Goal: Information Seeking & Learning: Learn about a topic

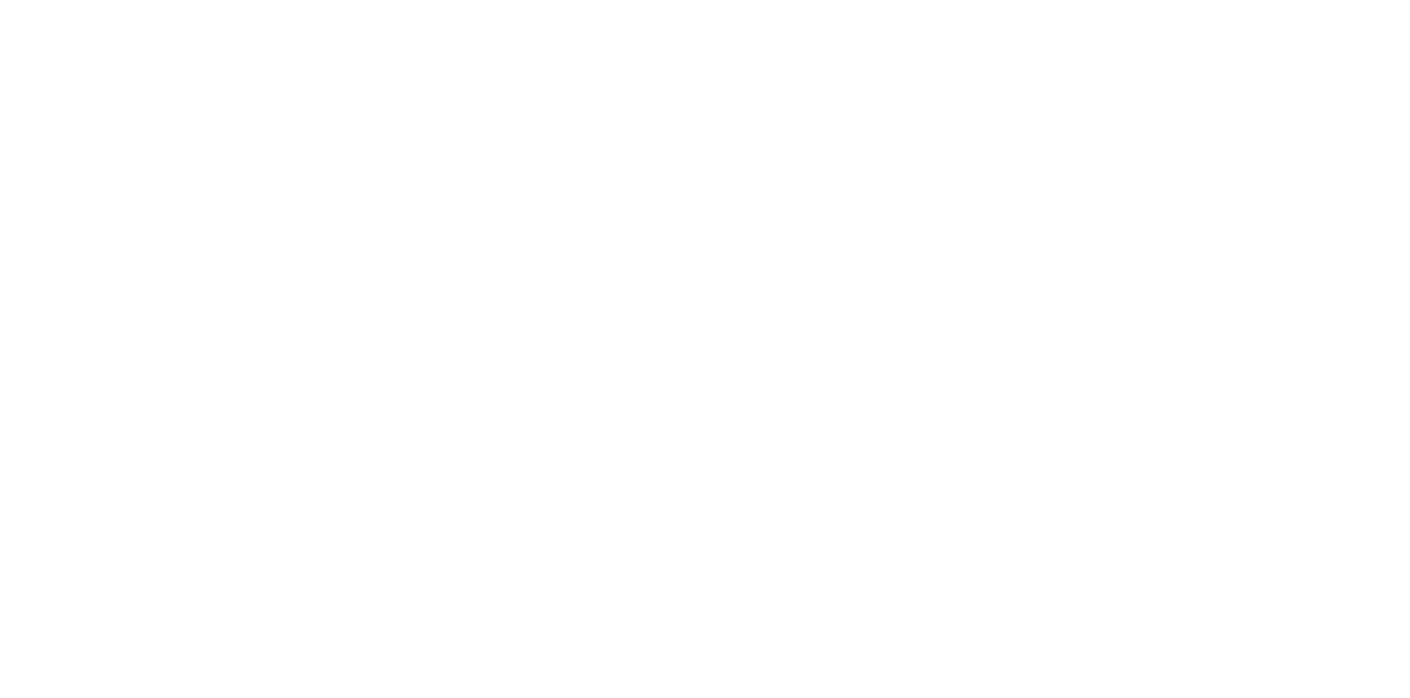
select select "*"
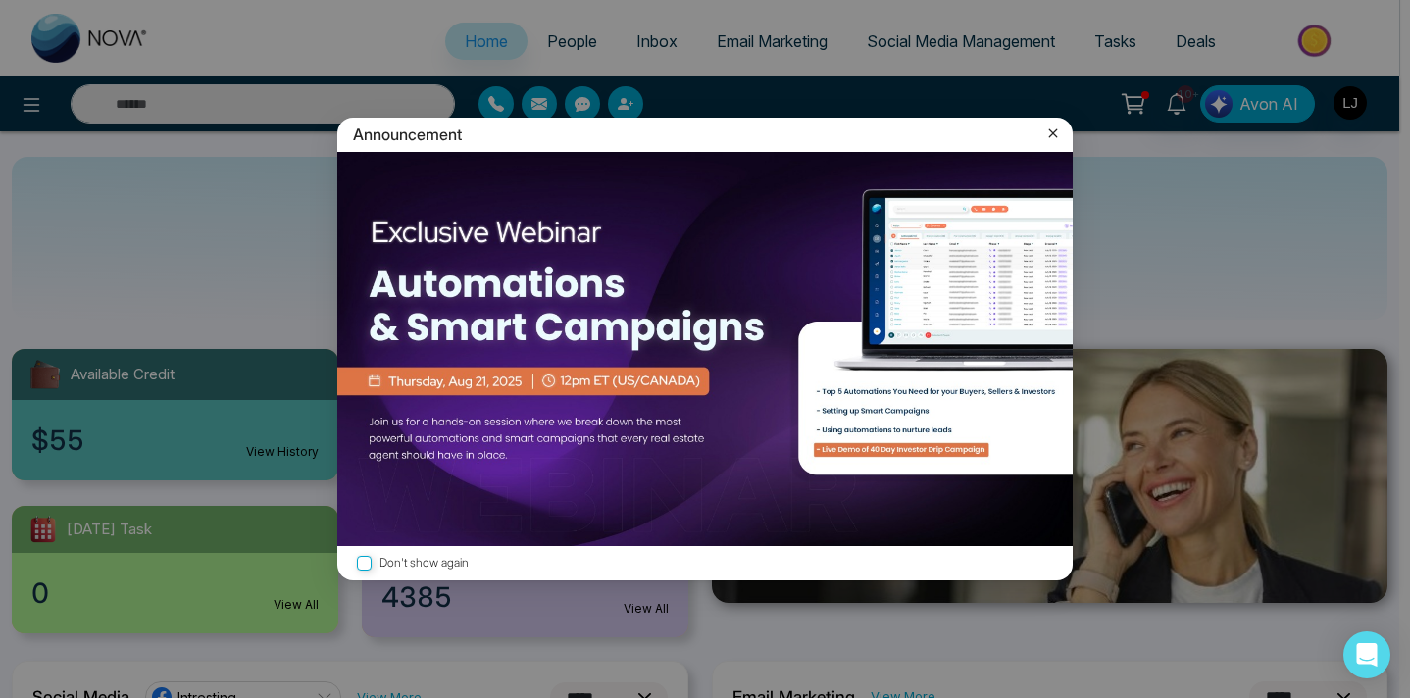
click at [1049, 130] on icon at bounding box center [1053, 133] width 9 height 9
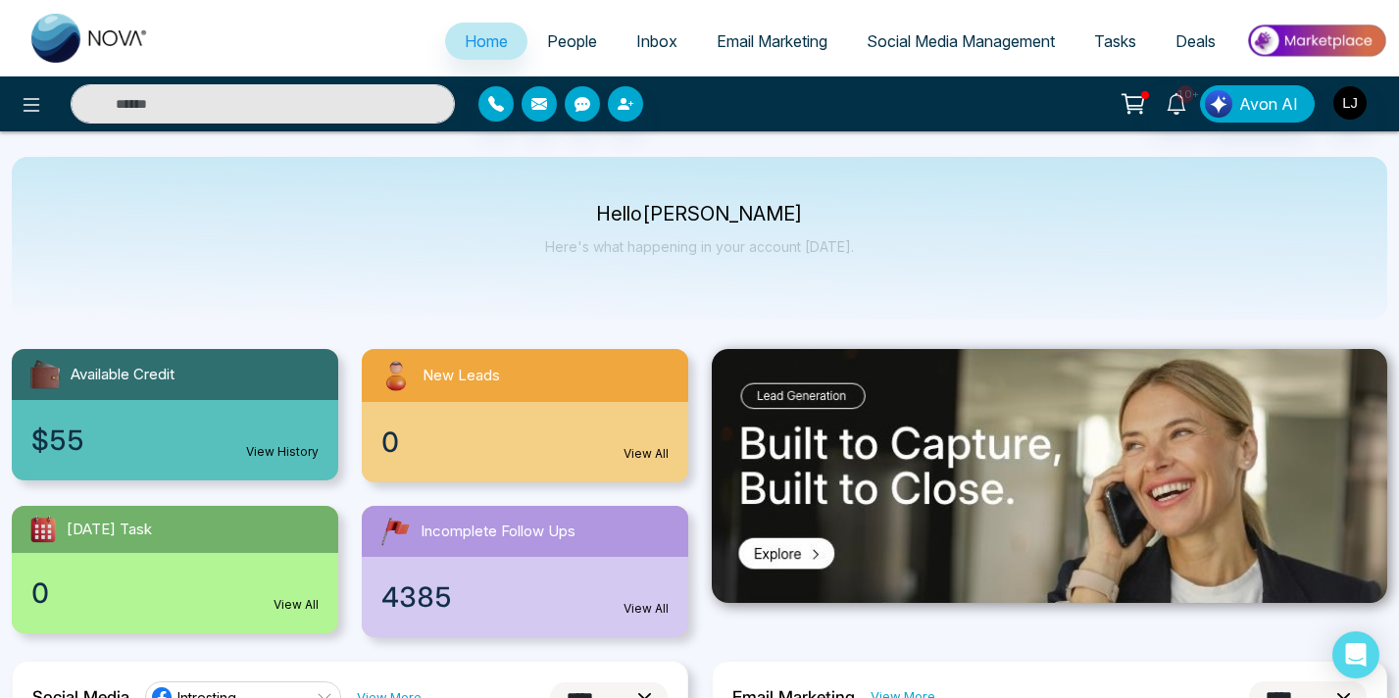
click at [949, 47] on span "Social Media Management" at bounding box center [961, 41] width 188 height 20
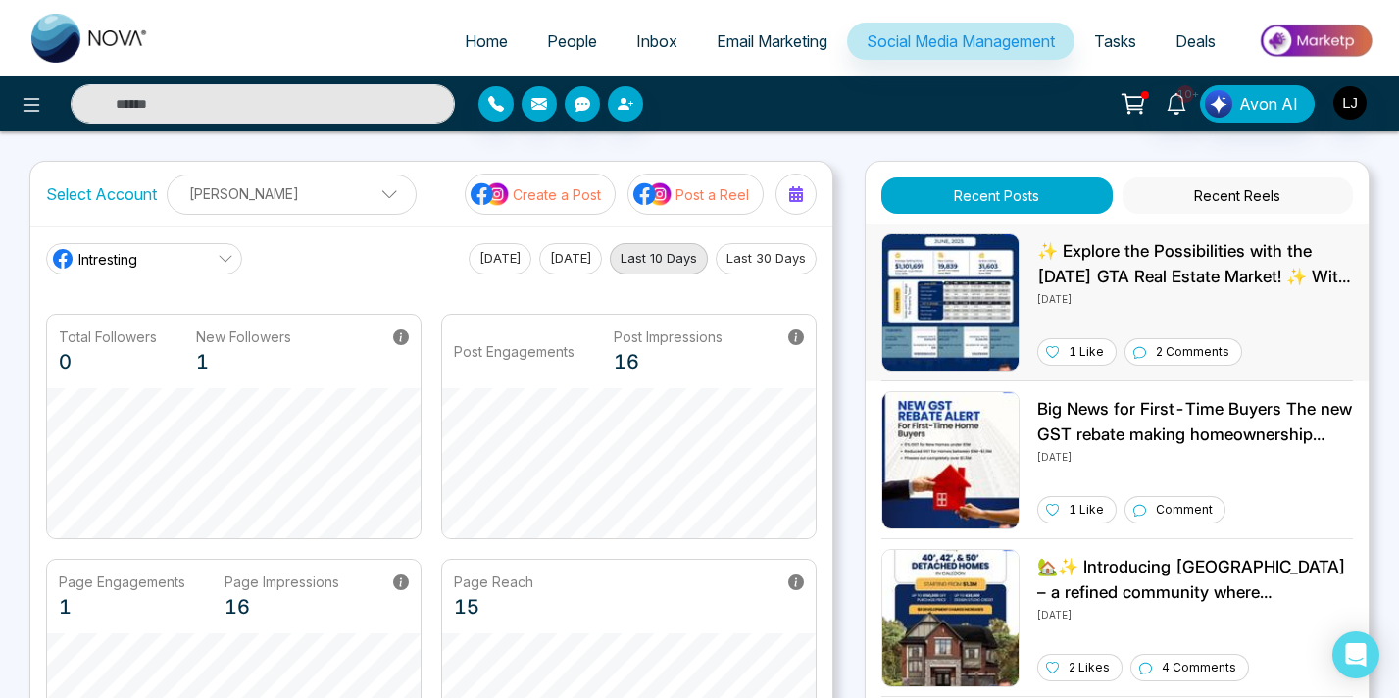
click at [1179, 268] on p "✨ Explore the Possibilities with the June 2025 GTA Real Estate Market! ✨ With a…" at bounding box center [1196, 264] width 316 height 50
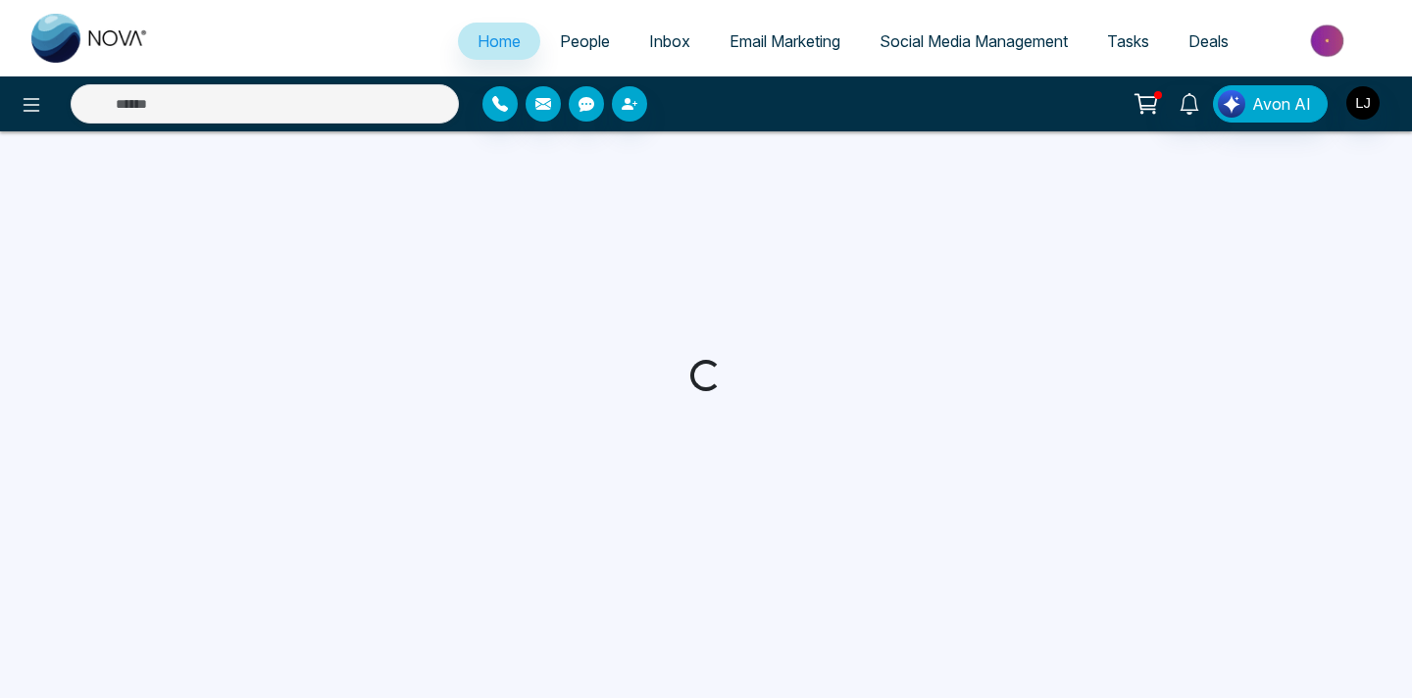
select select "*"
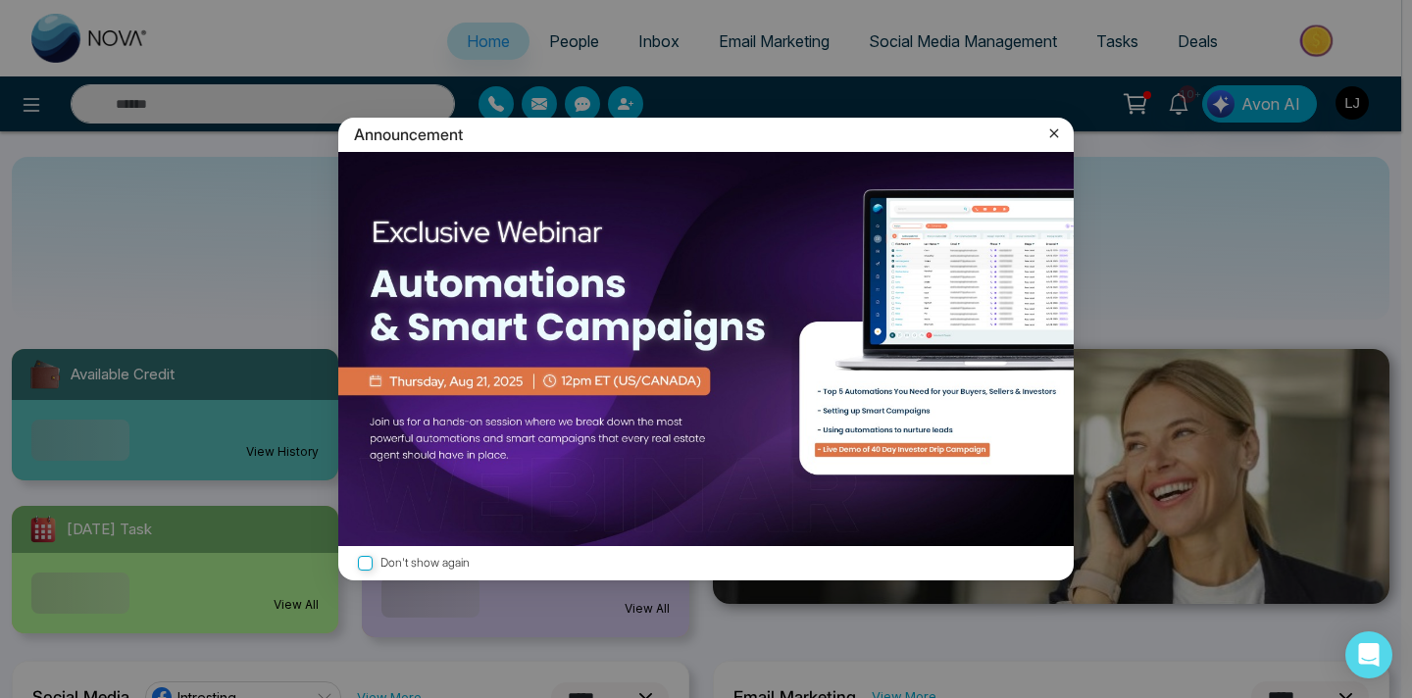
click at [1052, 138] on icon at bounding box center [1054, 134] width 20 height 20
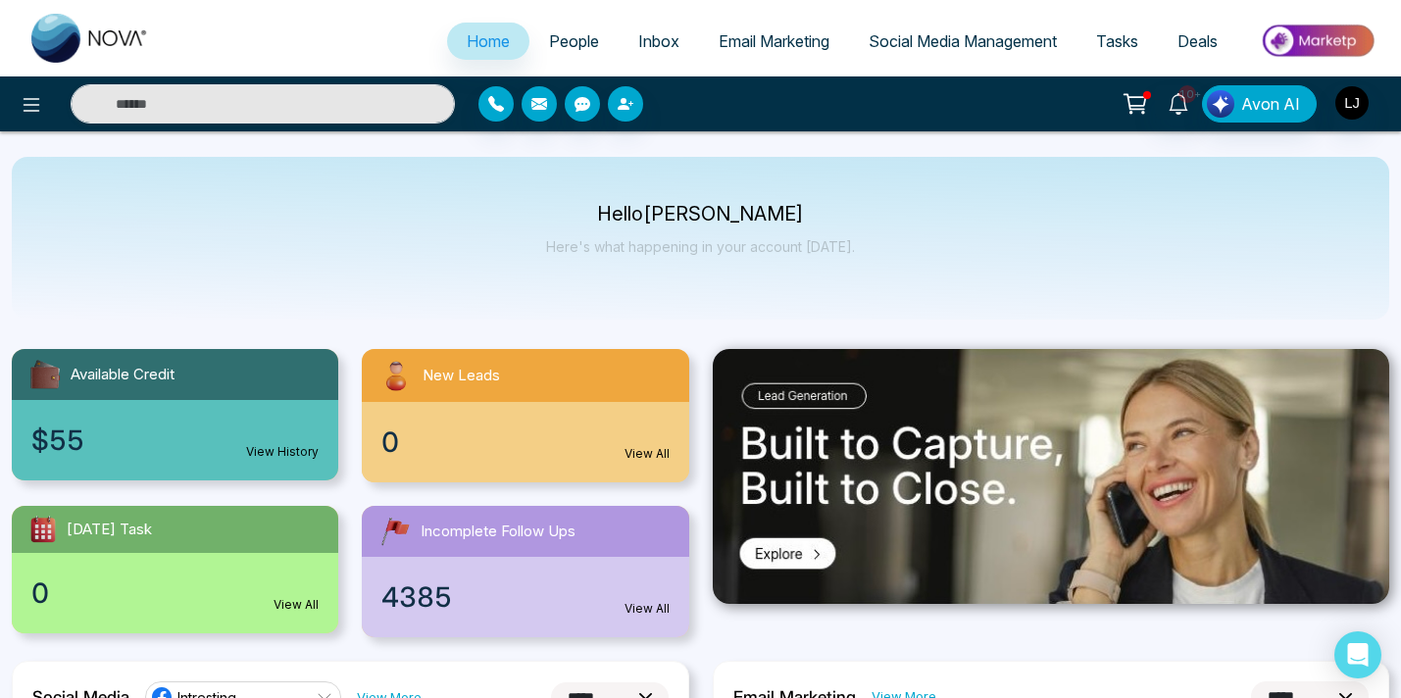
click at [942, 46] on span "Social Media Management" at bounding box center [963, 41] width 188 height 20
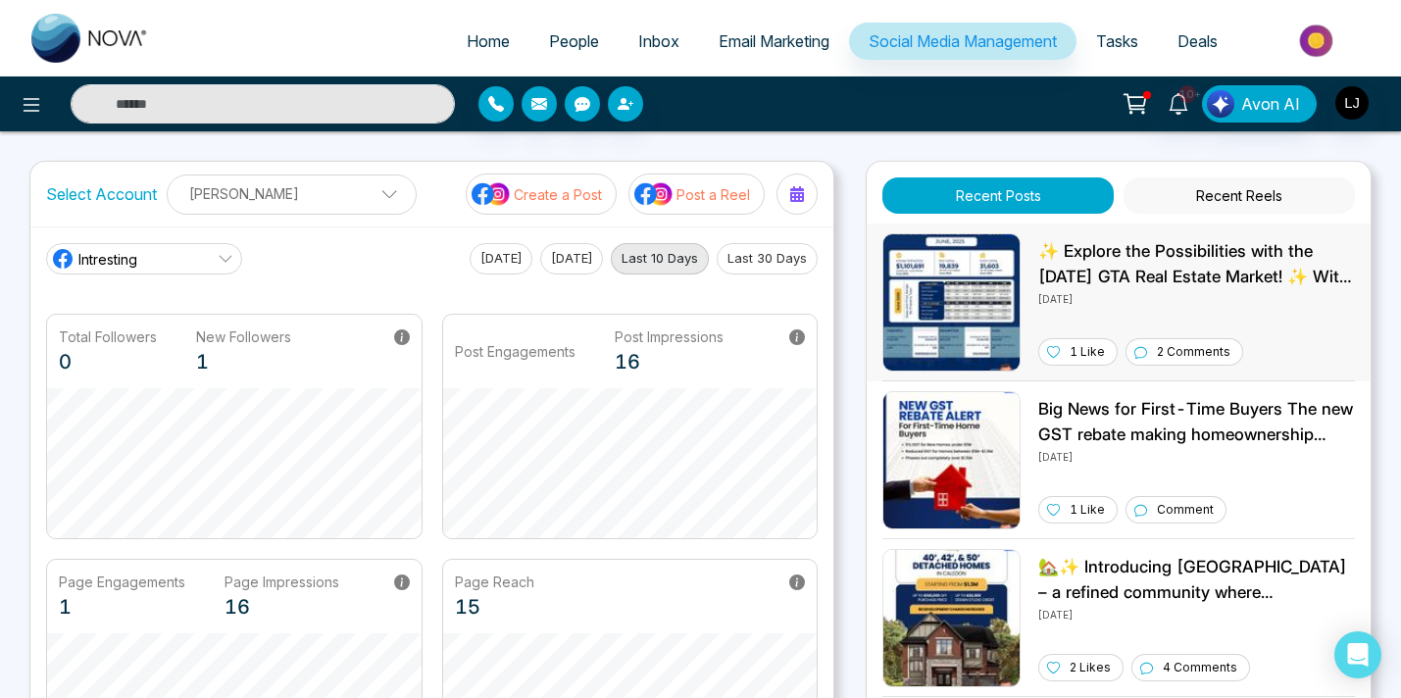
click at [1187, 271] on p "✨ Explore the Possibilities with the June 2025 GTA Real Estate Market! ✨ With a…" at bounding box center [1197, 264] width 317 height 50
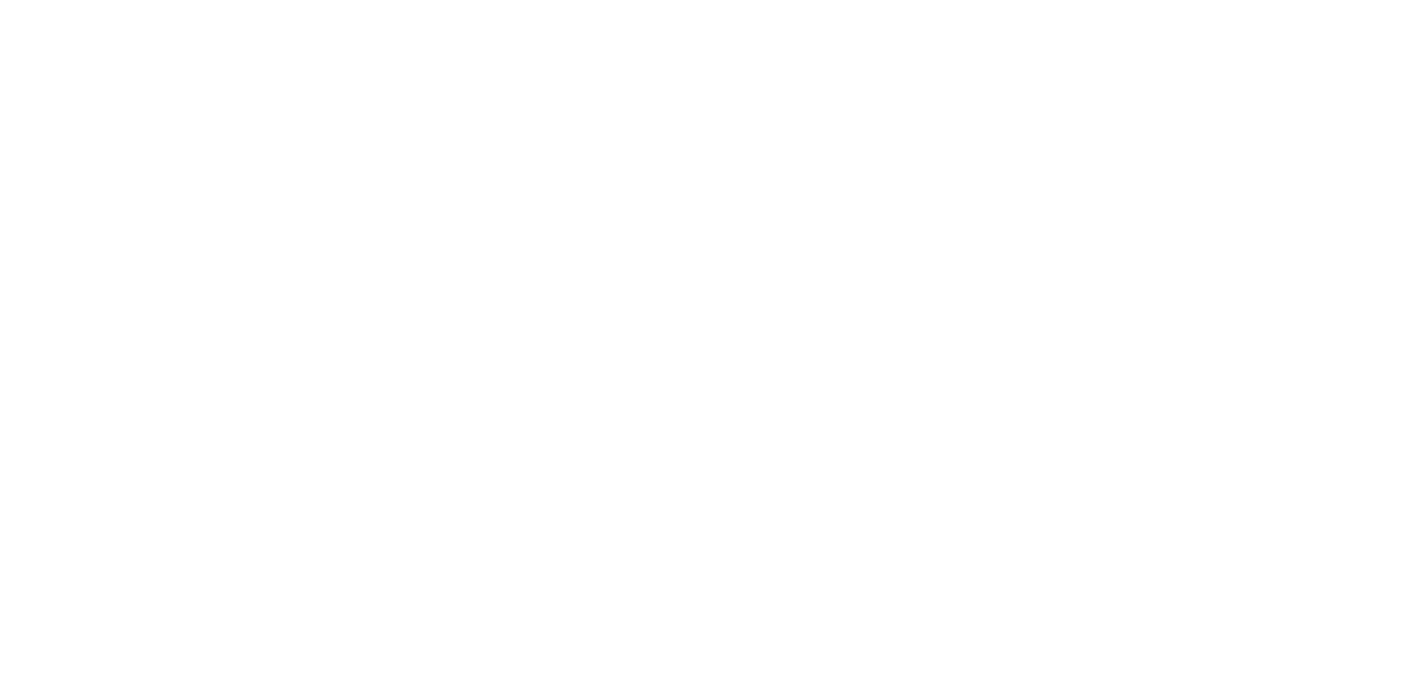
click at [1003, 76] on body at bounding box center [706, 349] width 1412 height 698
click at [1069, 121] on body at bounding box center [706, 349] width 1412 height 698
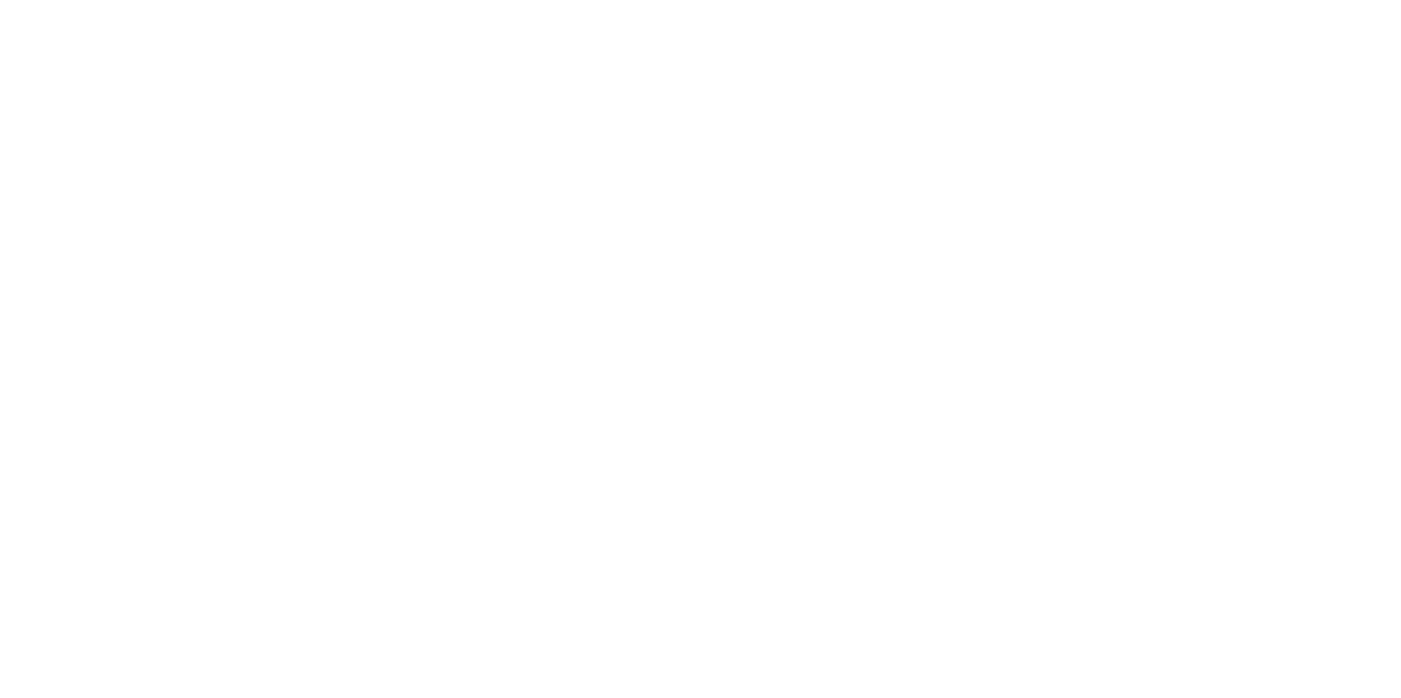
select select "*"
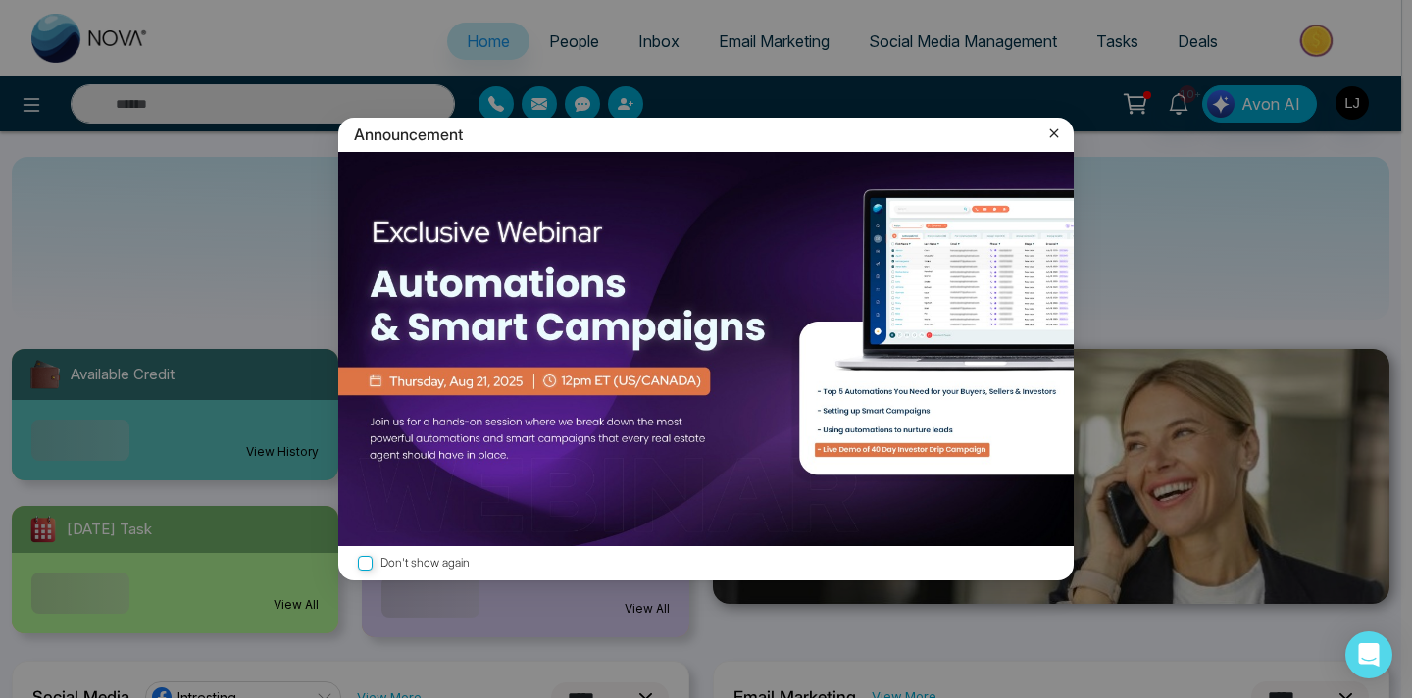
click at [1067, 147] on div "Announcement" at bounding box center [706, 135] width 736 height 34
click at [1060, 139] on icon at bounding box center [1054, 134] width 20 height 20
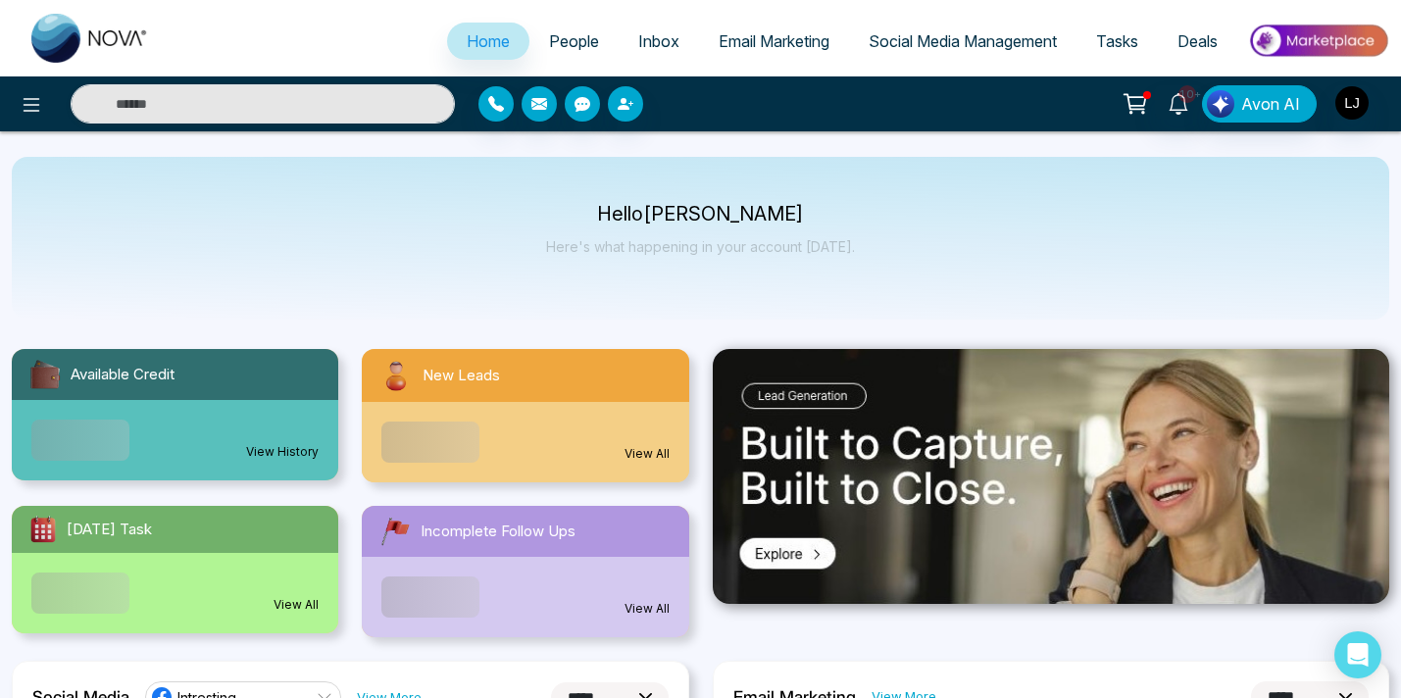
click at [933, 43] on span "Social Media Management" at bounding box center [963, 41] width 188 height 20
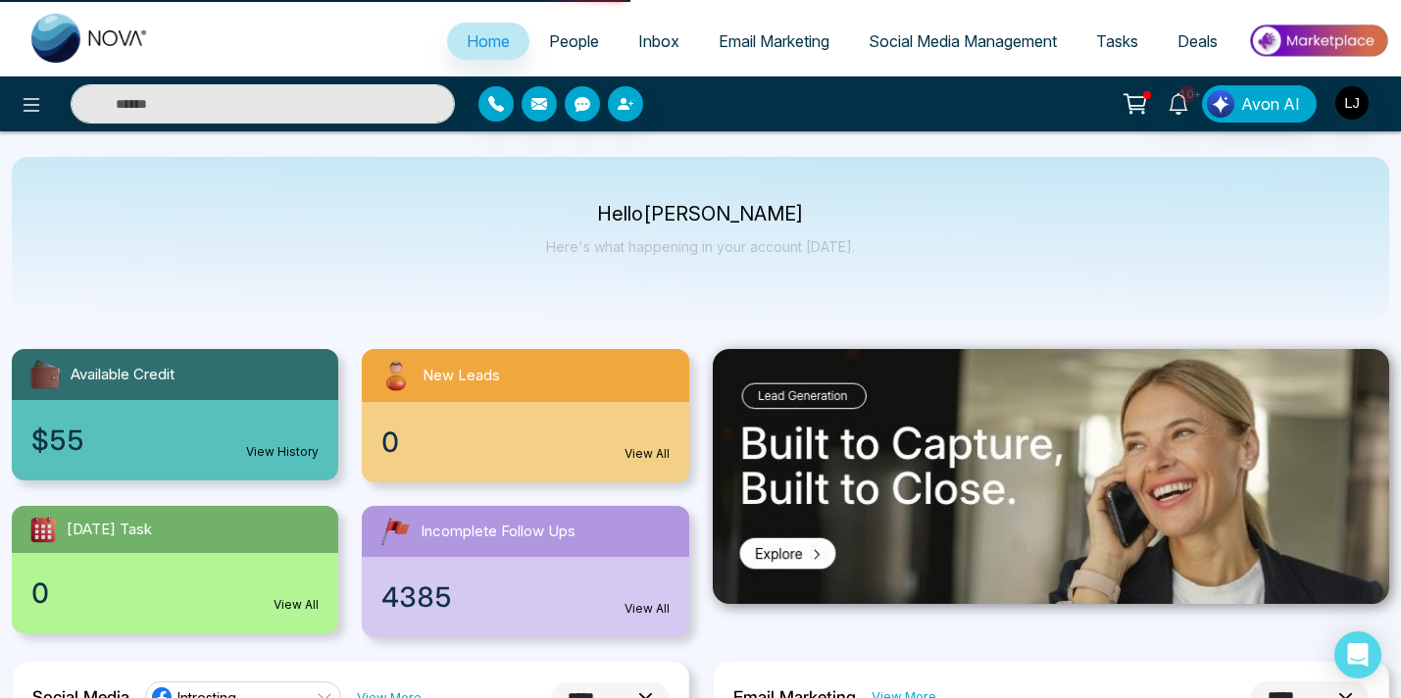
click at [919, 128] on div "10+ Avon AI" at bounding box center [700, 103] width 1401 height 55
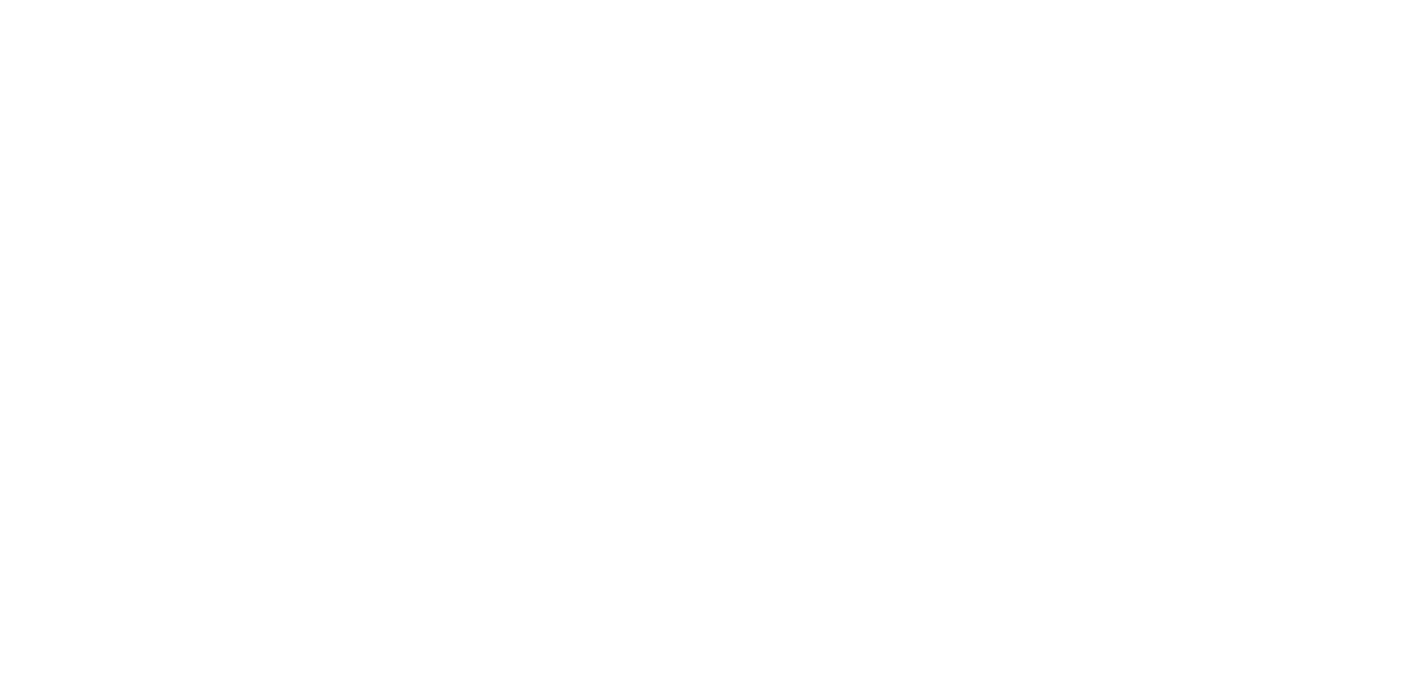
select select "*"
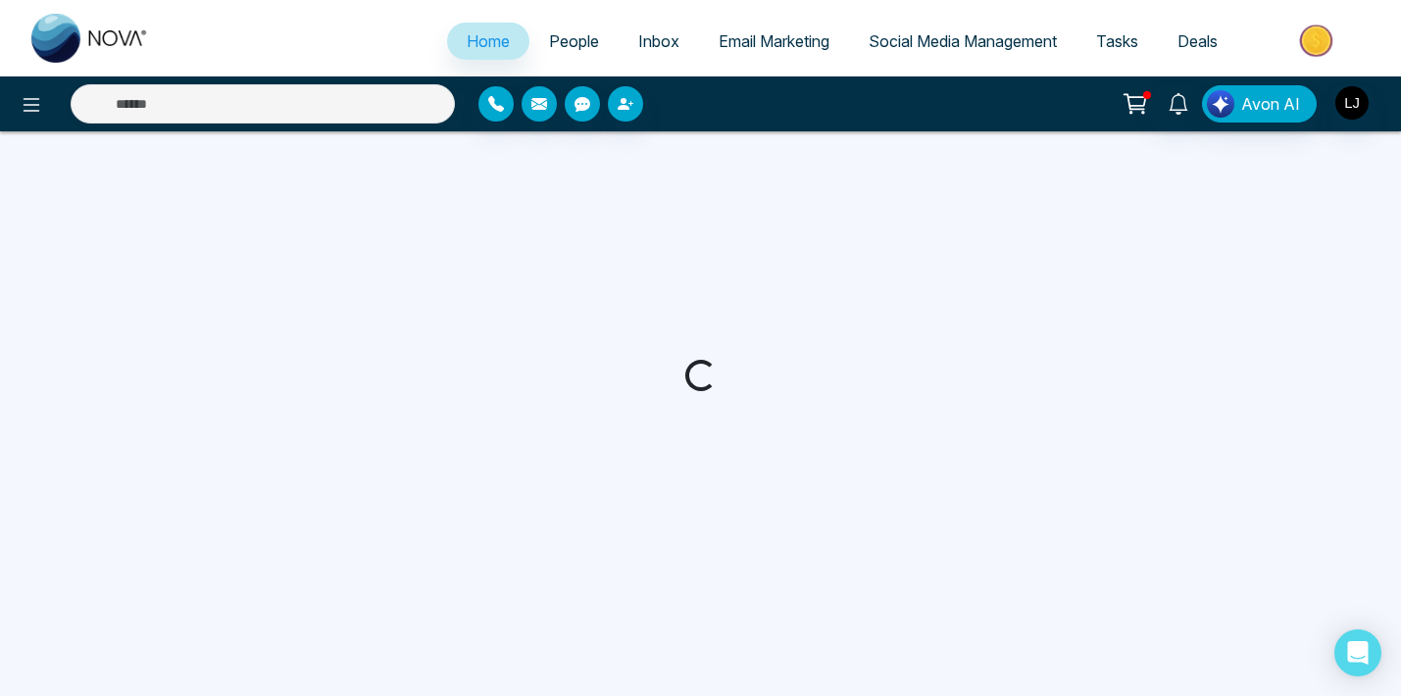
select select "*"
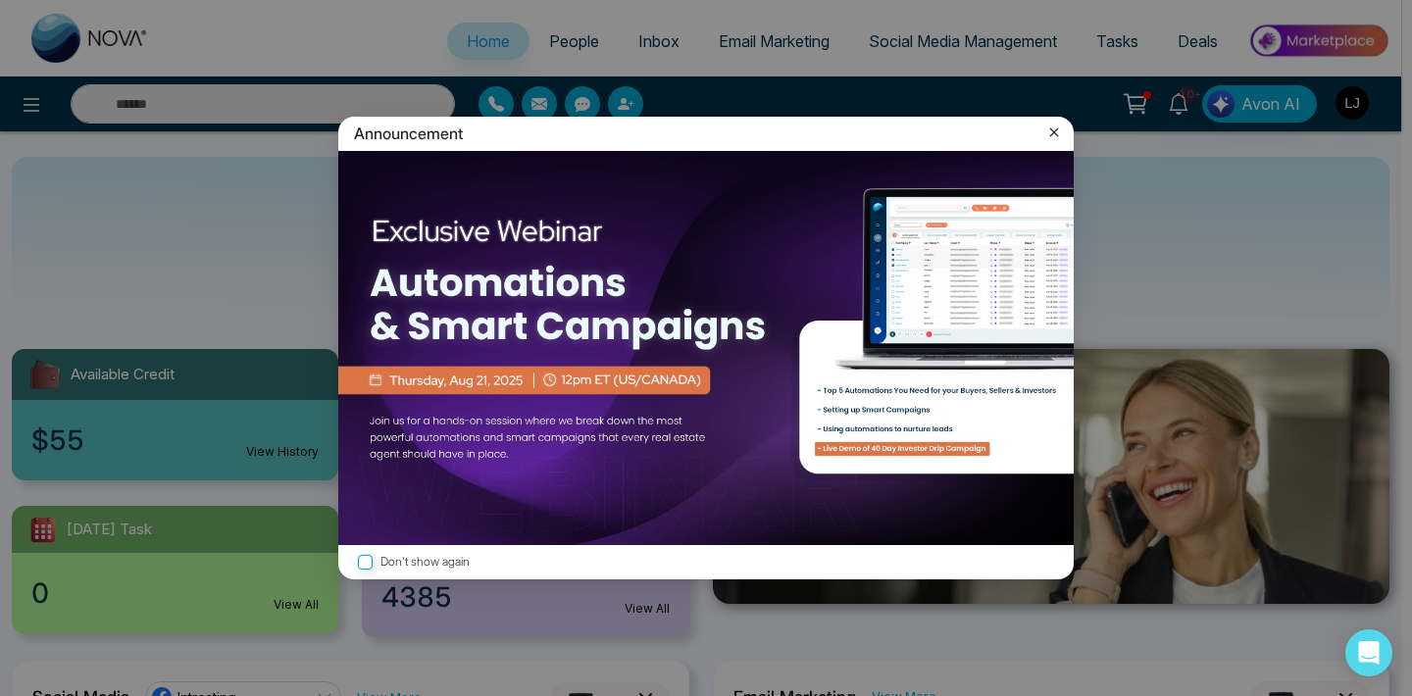
click at [1165, 357] on div "Announcement Don't show again" at bounding box center [706, 348] width 1412 height 696
click at [1064, 133] on div "Announcement" at bounding box center [706, 134] width 736 height 34
click at [1055, 133] on icon at bounding box center [1054, 132] width 9 height 9
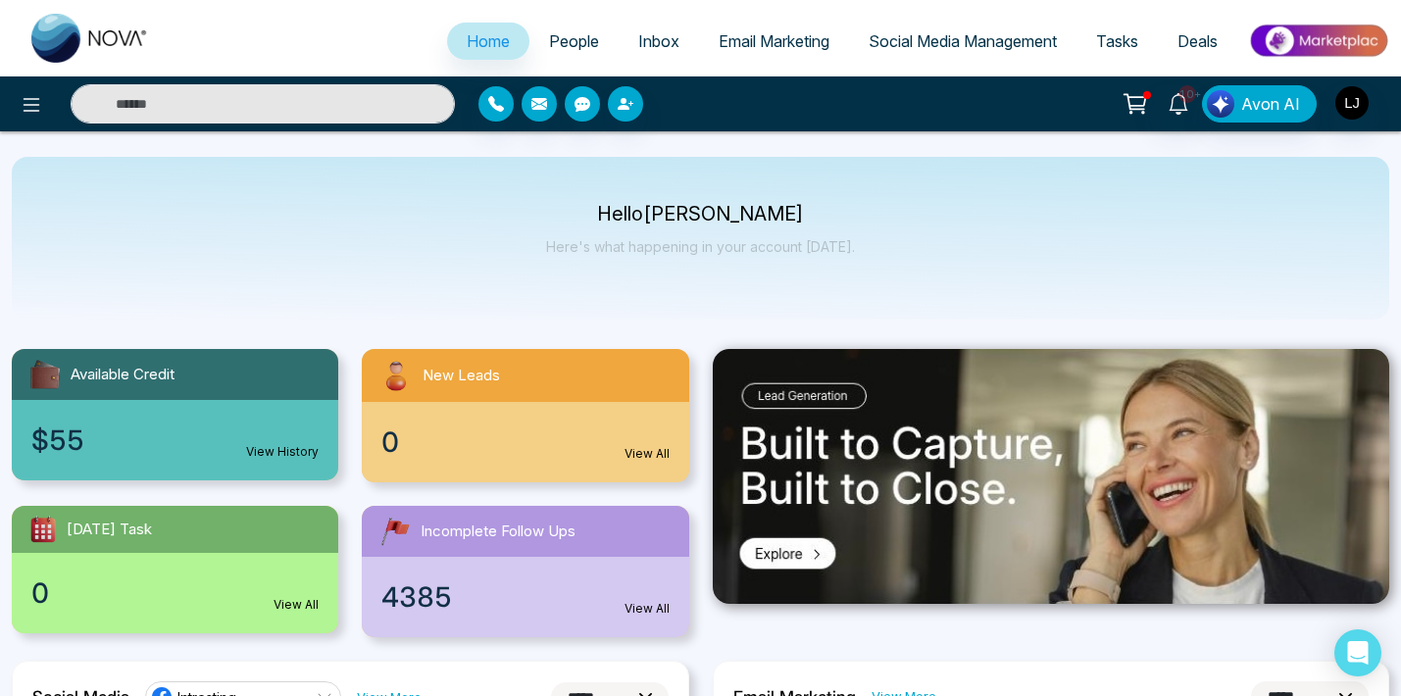
click at [977, 58] on link "Social Media Management" at bounding box center [963, 41] width 228 height 37
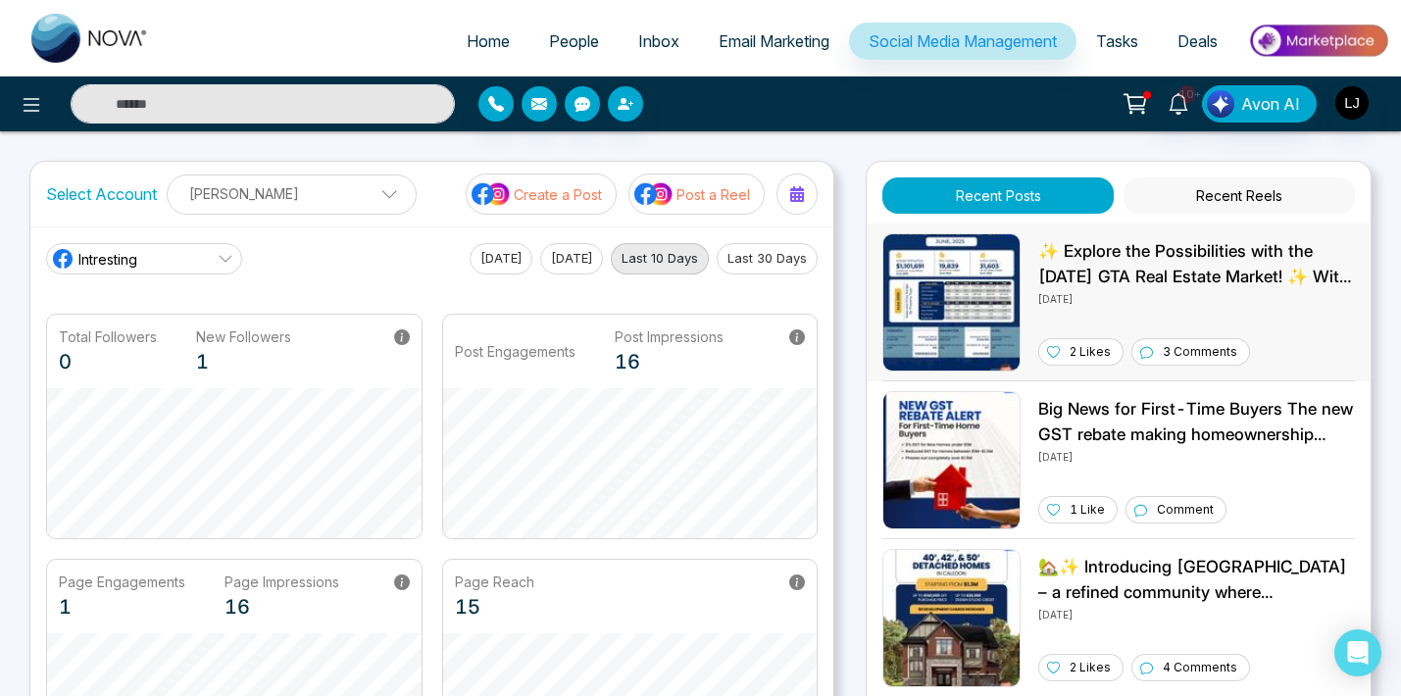
click at [1156, 270] on p "✨ Explore the Possibilities with the [DATE] GTA Real Estate Market! ✨ With an a…" at bounding box center [1197, 264] width 317 height 50
click at [1169, 423] on p "Big News for First-Time Buyers The new GST rebate making homeownership more aff…" at bounding box center [1197, 422] width 317 height 50
click at [1131, 423] on p "Big News for First-Time Buyers The new GST rebate making homeownership more aff…" at bounding box center [1197, 422] width 317 height 50
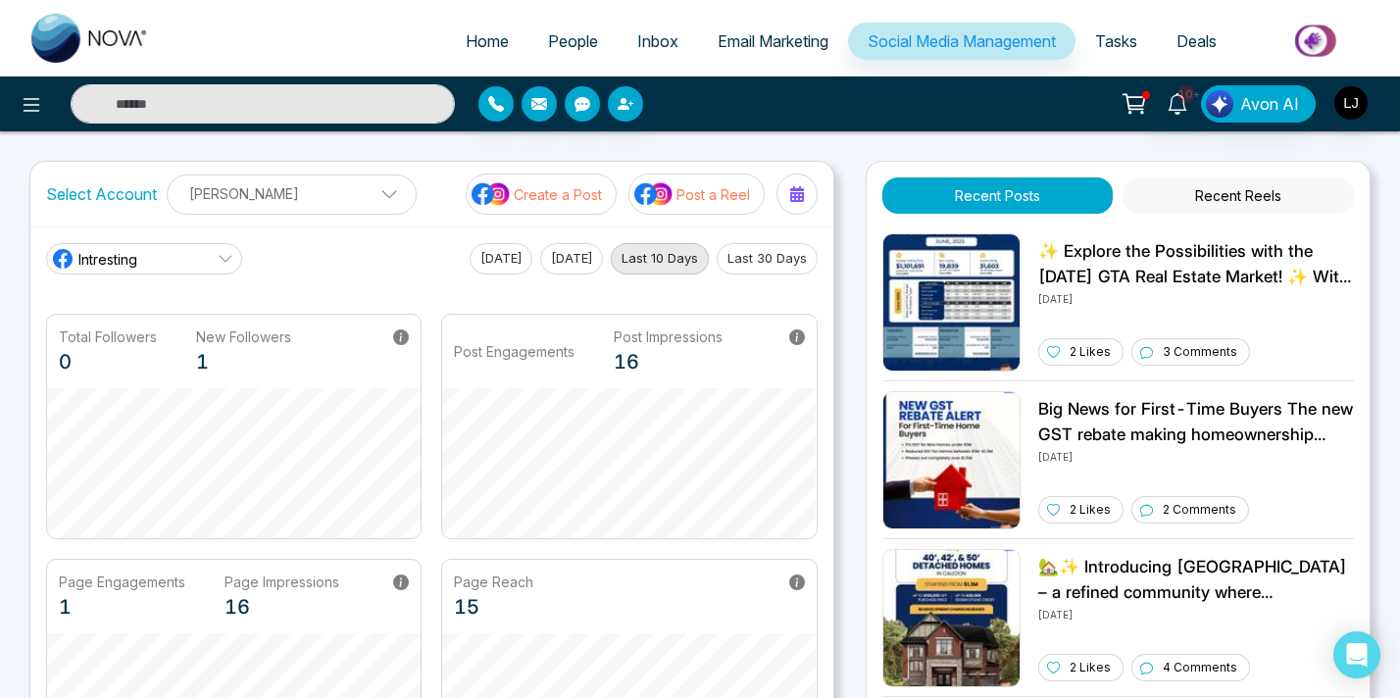
click at [791, 265] on button "Last 30 Days" at bounding box center [767, 258] width 101 height 31
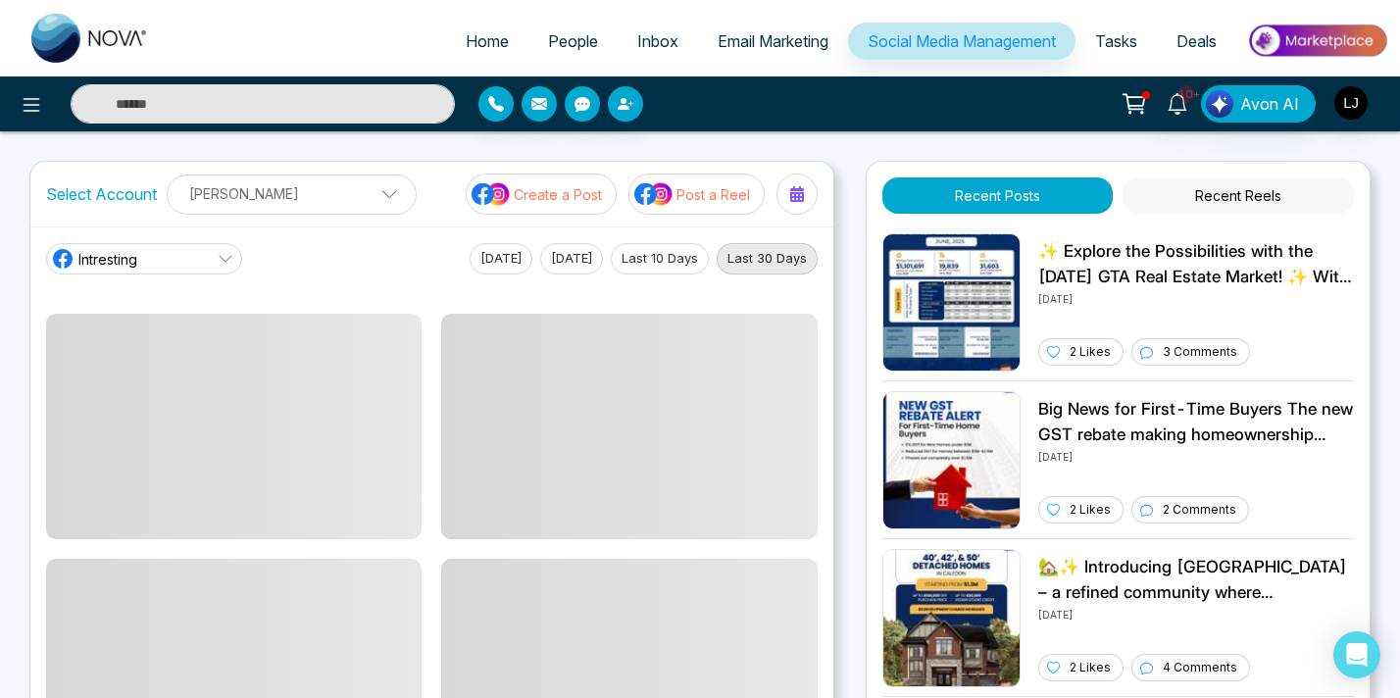
click at [684, 256] on button "Last 10 Days" at bounding box center [660, 258] width 98 height 31
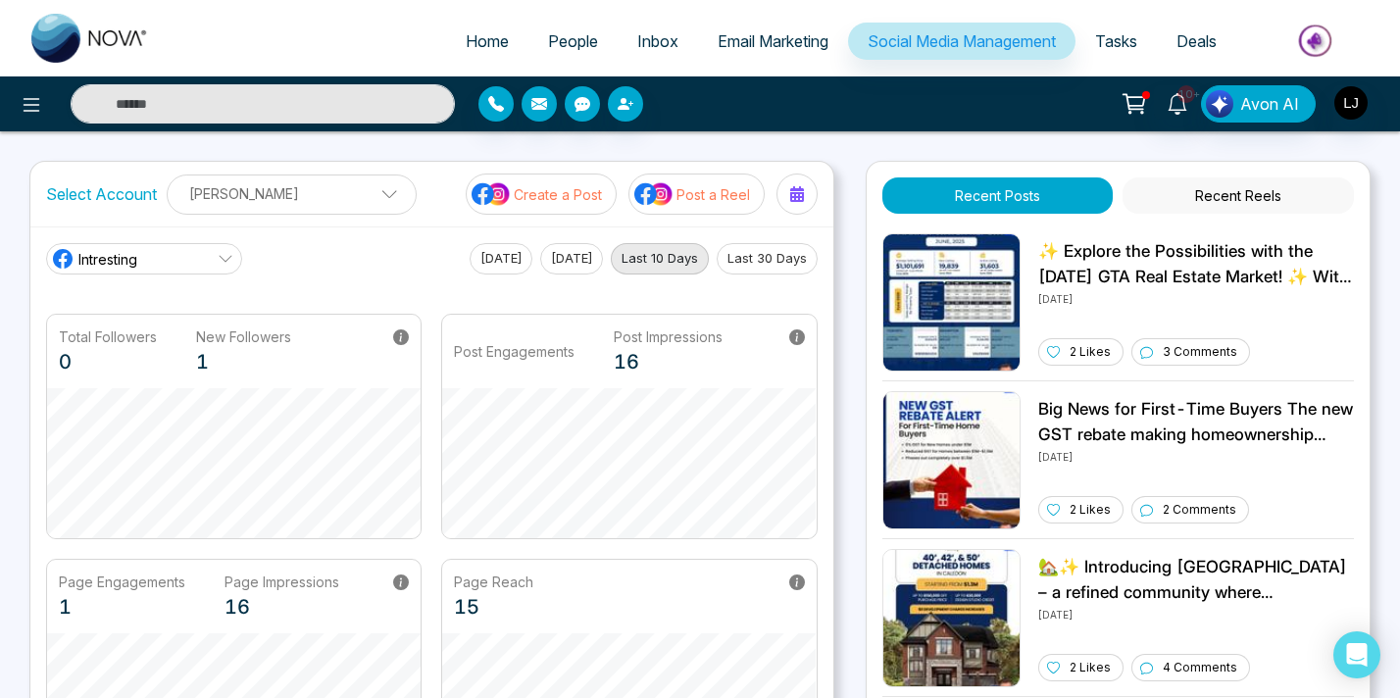
click at [1053, 98] on div "10+ Avon AI" at bounding box center [1109, 103] width 560 height 37
click at [1010, 101] on div "10+ Avon AI" at bounding box center [1109, 103] width 560 height 37
